Goal: Navigation & Orientation: Find specific page/section

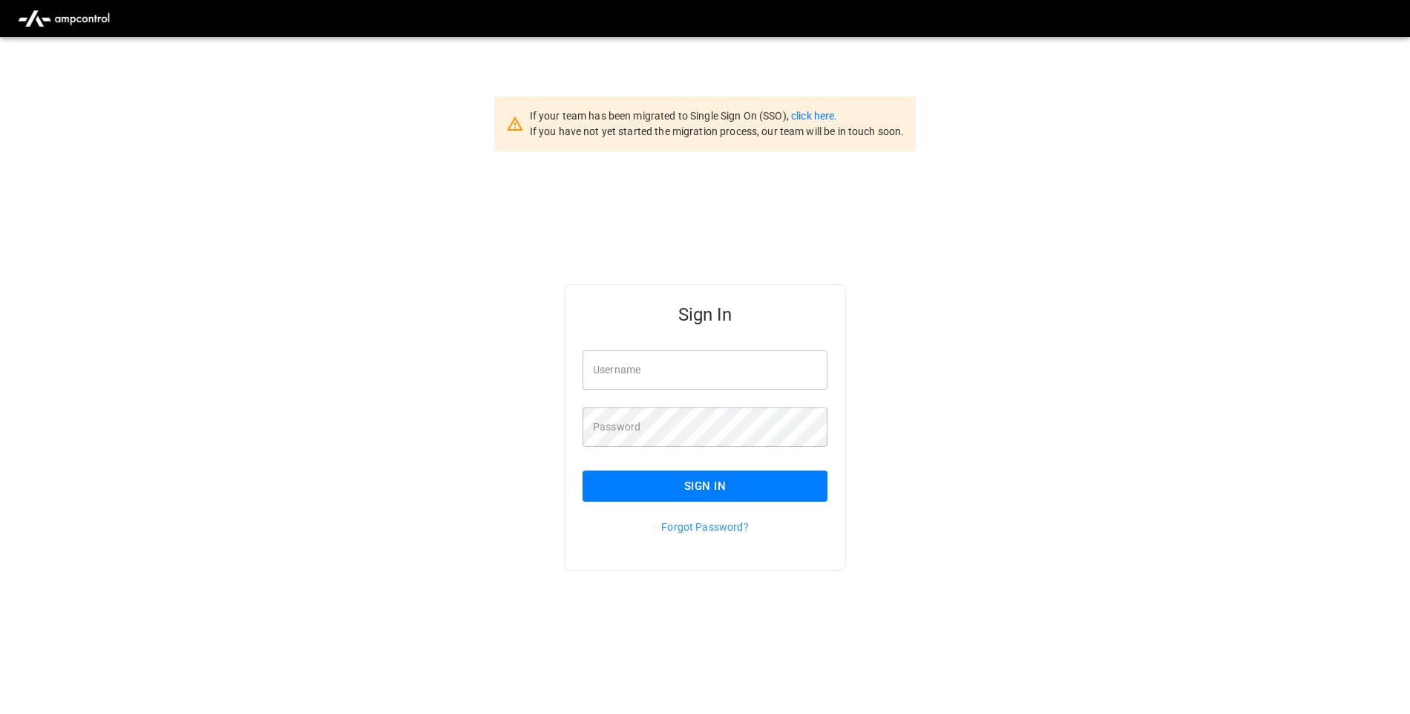
type input "**********"
click at [771, 485] on button "Sign In" at bounding box center [705, 486] width 245 height 31
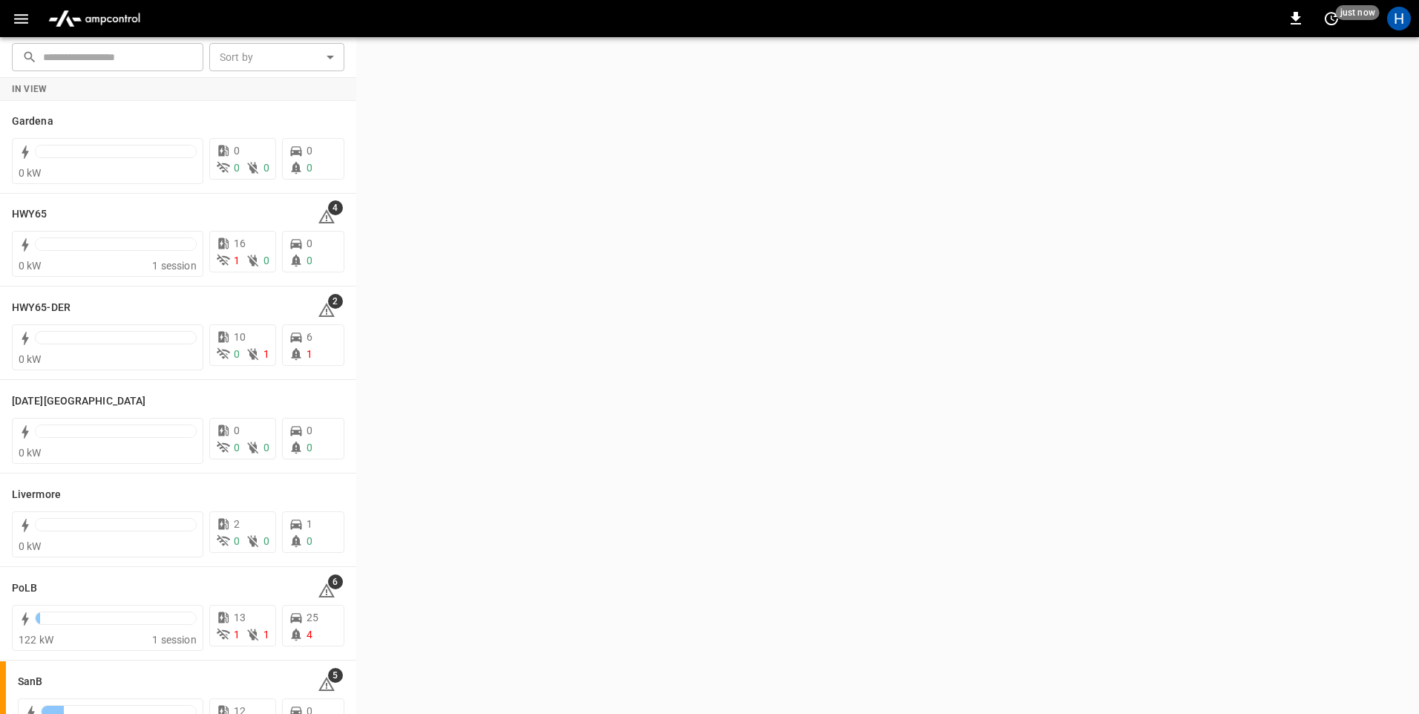
click at [19, 22] on icon "button" at bounding box center [21, 19] width 14 height 10
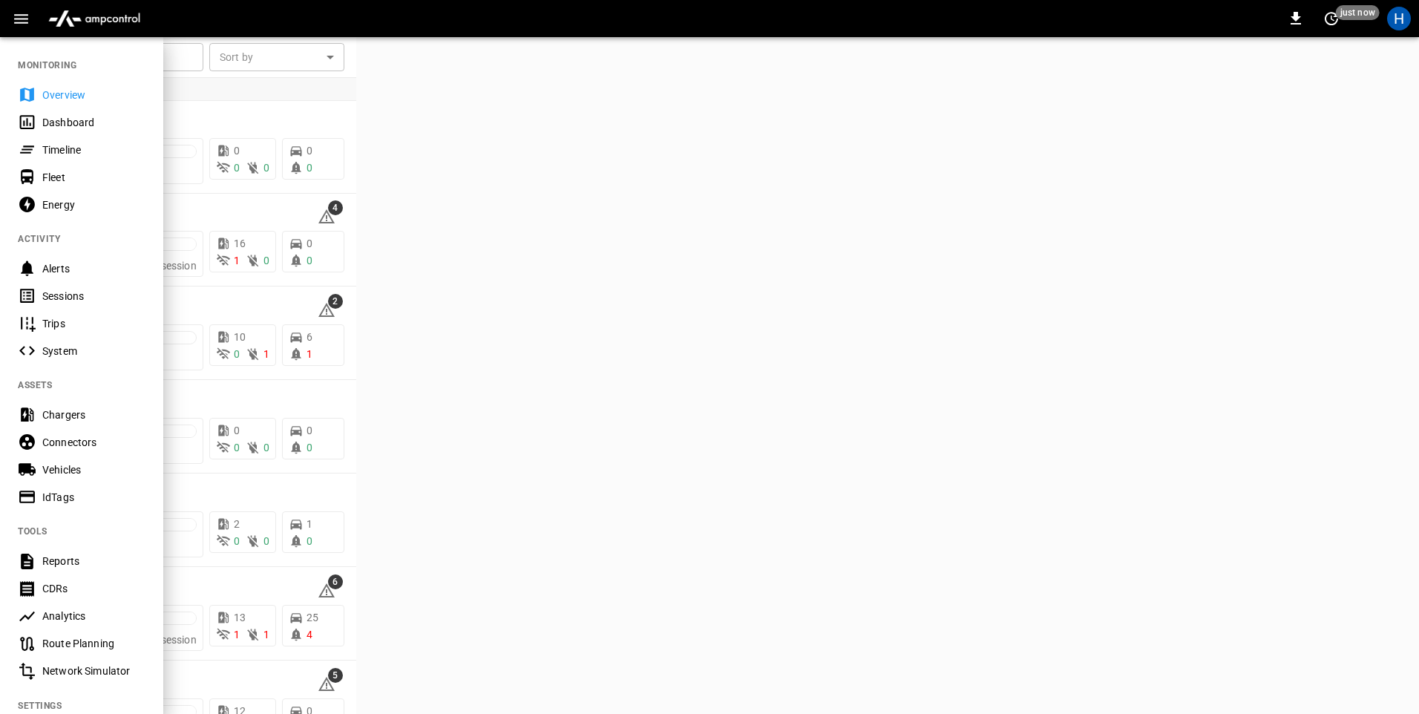
click at [80, 122] on div "Dashboard" at bounding box center [93, 122] width 103 height 15
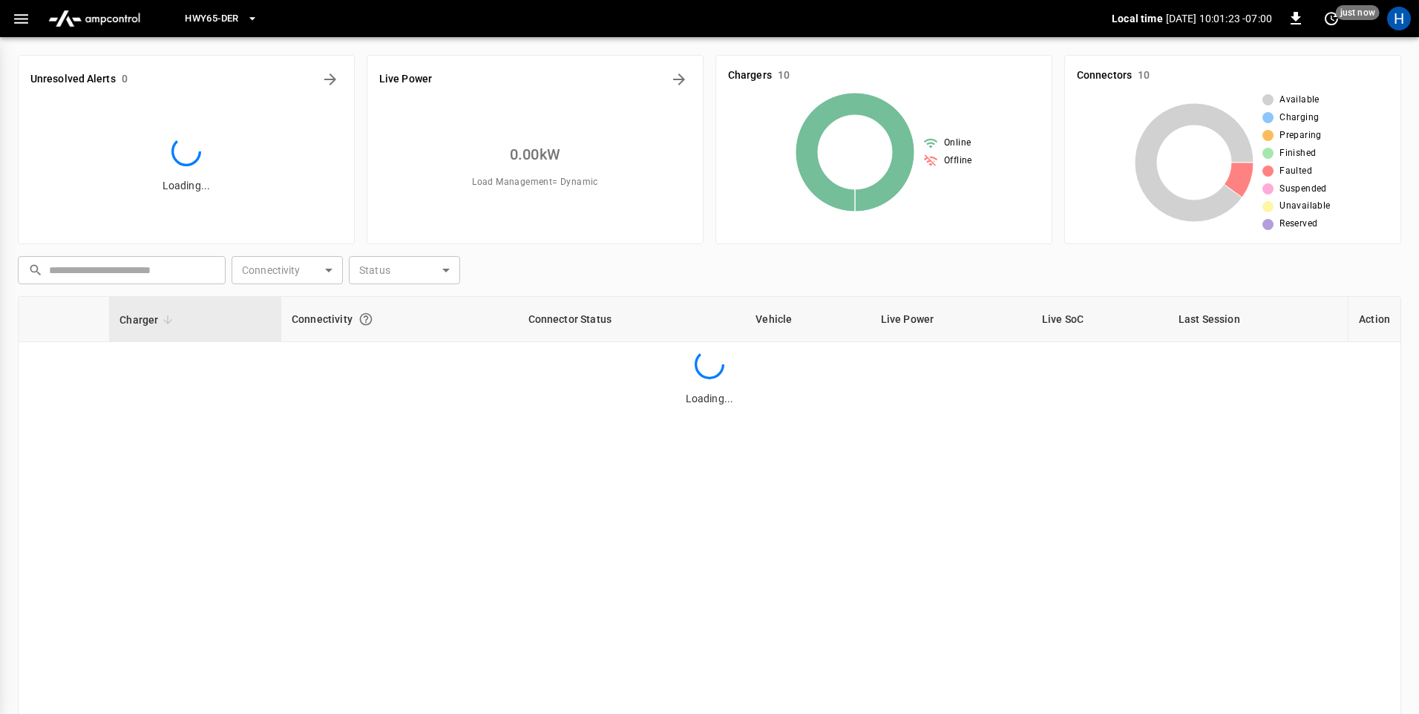
click at [252, 17] on icon "button" at bounding box center [252, 18] width 15 height 15
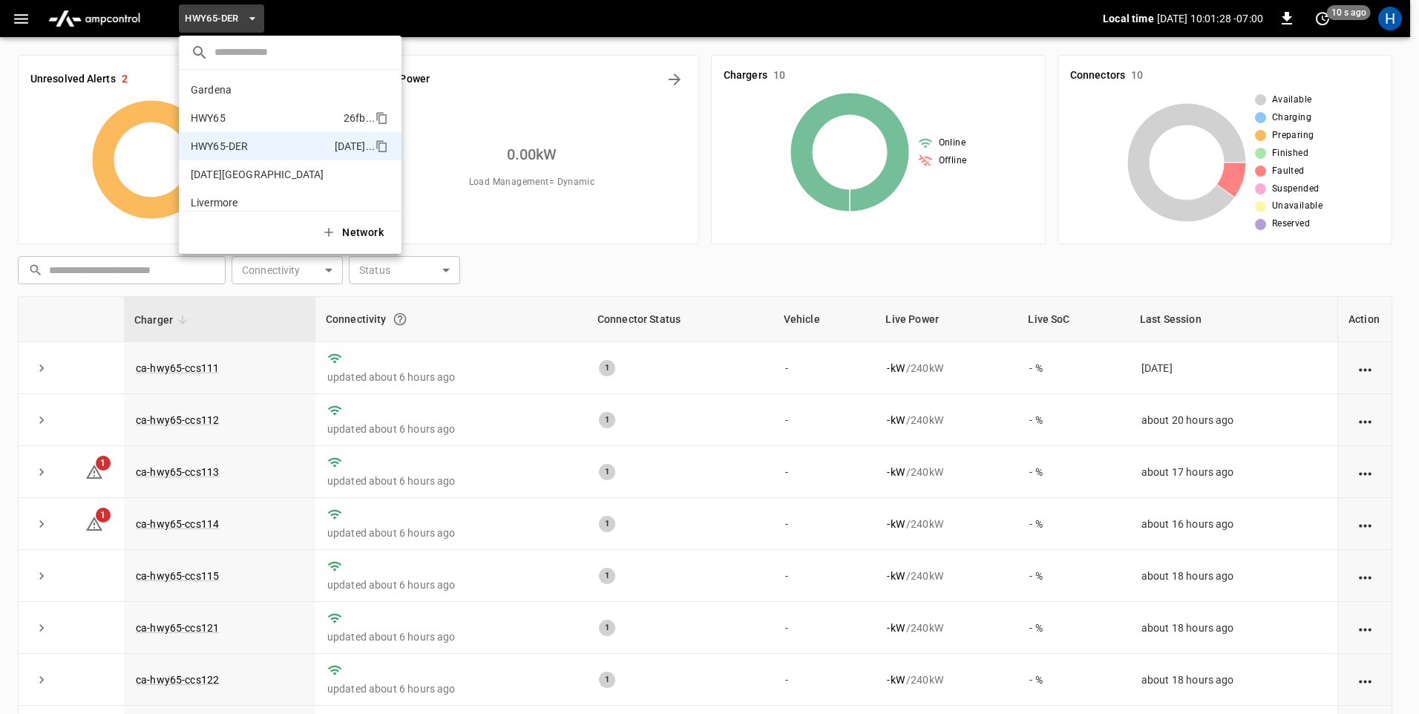
click at [272, 118] on p "HWY65" at bounding box center [264, 118] width 147 height 15
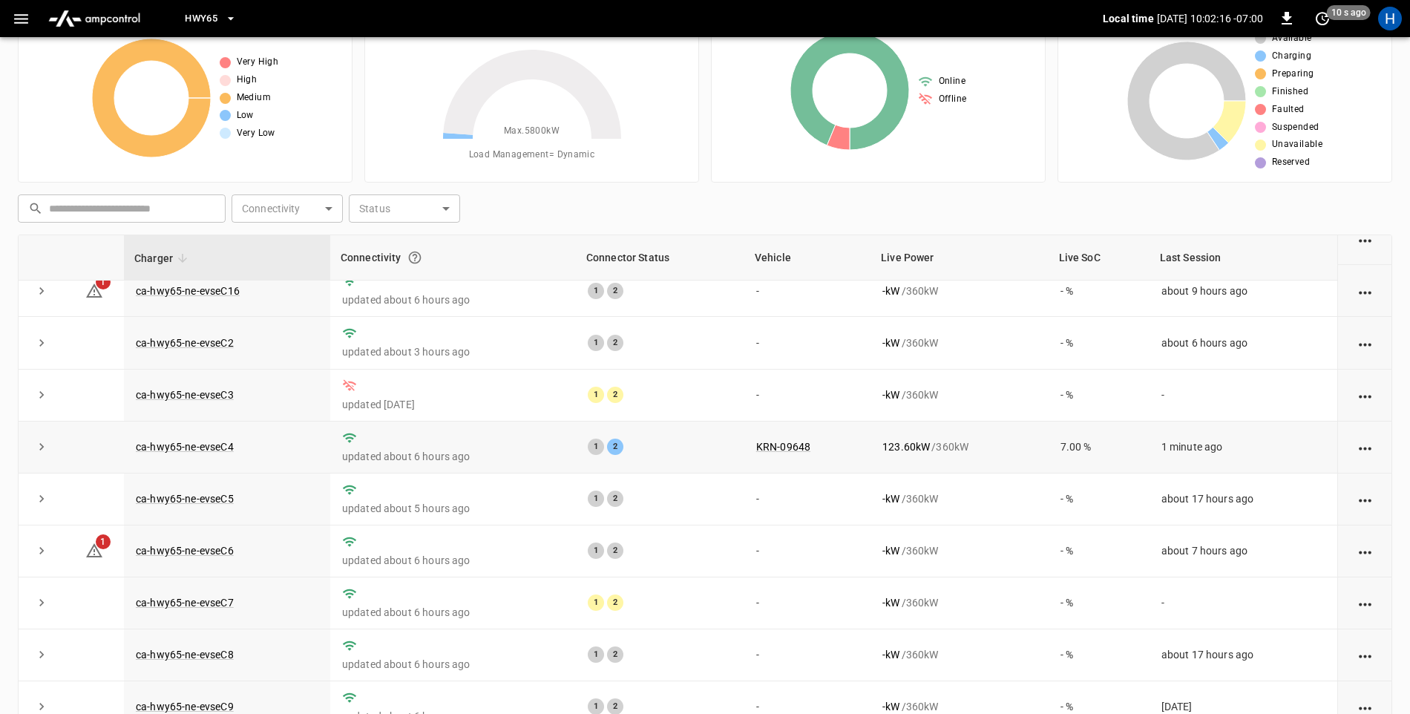
scroll to position [74, 0]
